Goal: Information Seeking & Learning: Find specific fact

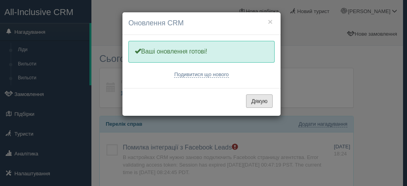
click at [261, 101] on button "Дякую" at bounding box center [259, 102] width 27 height 14
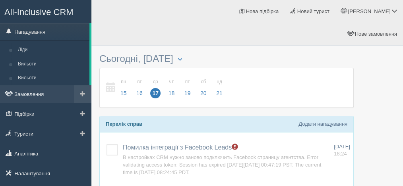
click at [45, 97] on link "Замовлення" at bounding box center [45, 93] width 91 height 17
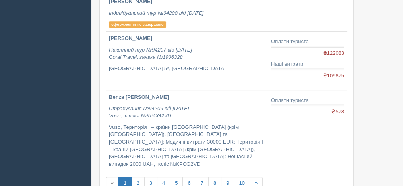
scroll to position [530, 0]
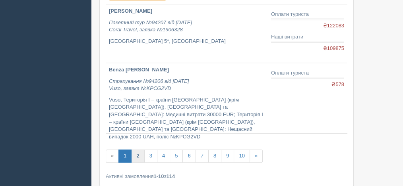
click at [138, 150] on link "2" at bounding box center [137, 156] width 13 height 13
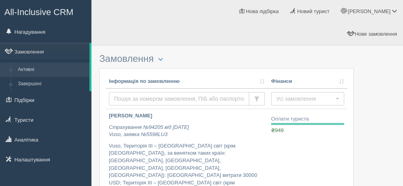
click at [137, 92] on input "text" at bounding box center [179, 99] width 140 height 14
type input "gorobets"
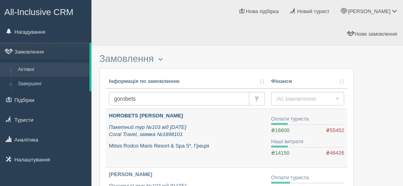
click at [223, 124] on p "Пакетний тур №103 від 31.01.2022 Coral Travel, заявка №1898101" at bounding box center [187, 131] width 156 height 15
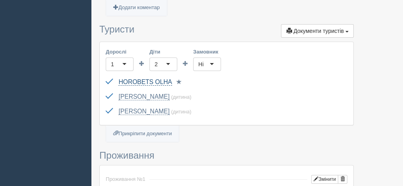
scroll to position [185, 0]
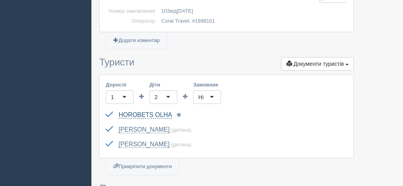
click at [141, 112] on link "HOROBETS OLHA" at bounding box center [144, 115] width 53 height 7
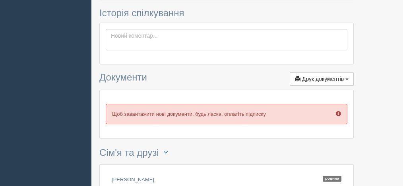
scroll to position [318, 0]
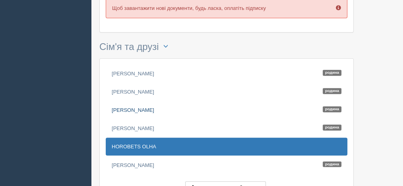
click at [142, 101] on link "[PERSON_NAME]" at bounding box center [227, 109] width 242 height 17
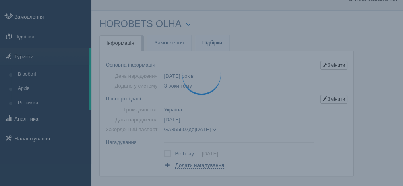
scroll to position [0, 0]
